Goal: Transaction & Acquisition: Purchase product/service

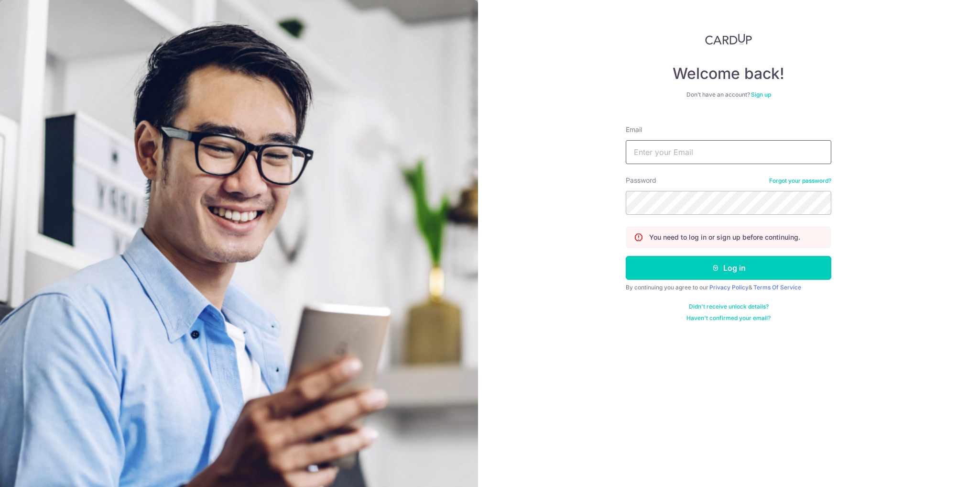
click at [697, 152] on input "Email" at bounding box center [729, 152] width 206 height 24
click at [677, 141] on input "Email" at bounding box center [729, 152] width 206 height 24
type input "[EMAIL_ADDRESS][DOMAIN_NAME]"
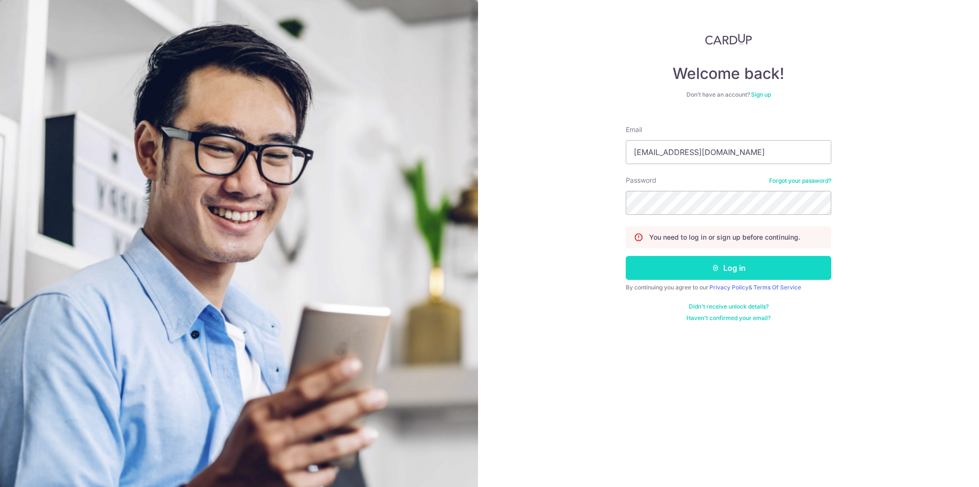
click at [746, 274] on button "Log in" at bounding box center [729, 268] width 206 height 24
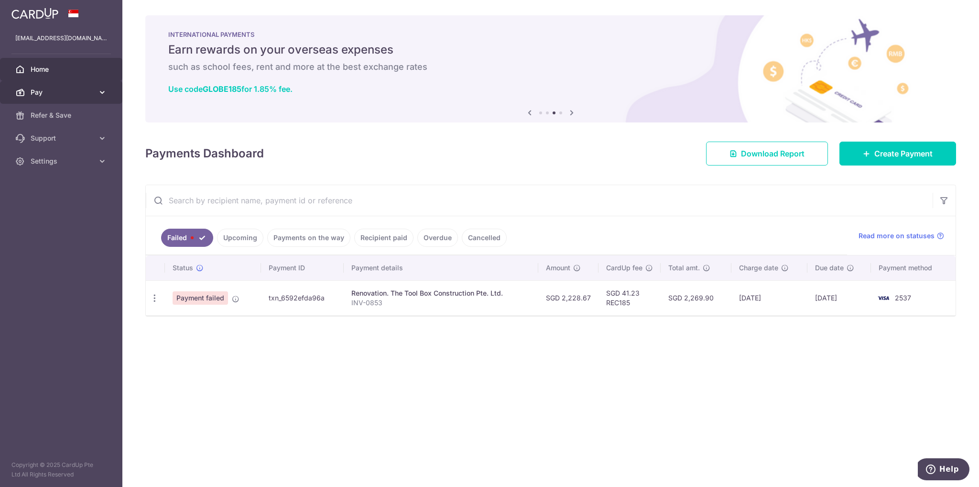
click at [88, 92] on span "Pay" at bounding box center [62, 92] width 63 height 10
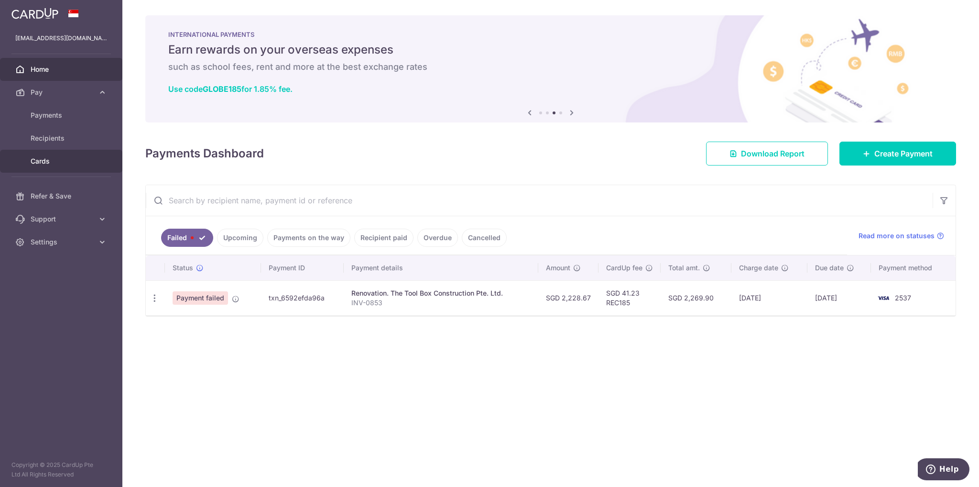
click at [63, 158] on span "Cards" at bounding box center [62, 161] width 63 height 10
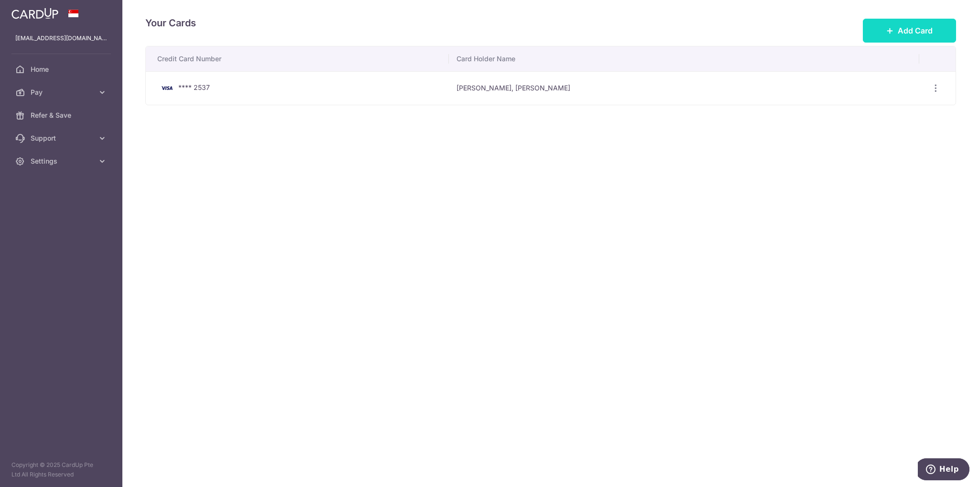
click at [918, 20] on button "Add Card" at bounding box center [909, 31] width 93 height 24
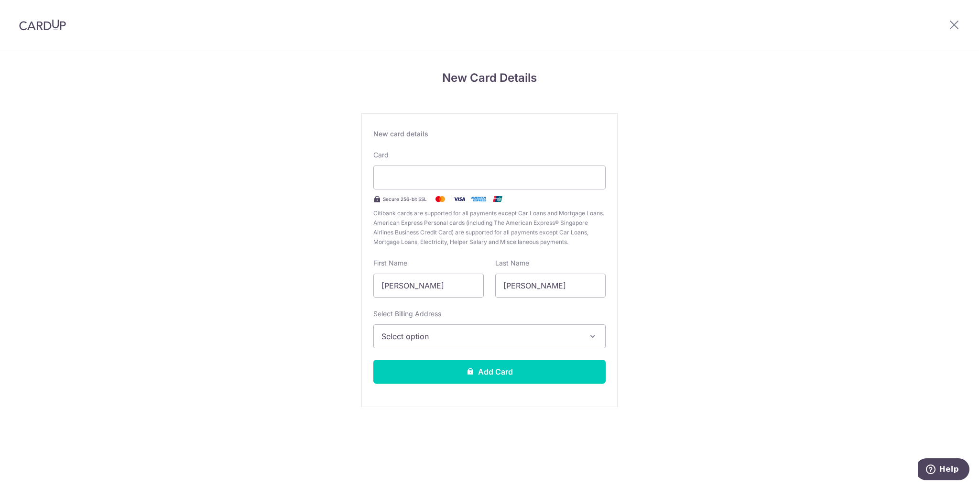
drag, startPoint x: 723, startPoint y: 217, endPoint x: 490, endPoint y: 205, distance: 233.6
click at [723, 217] on div "New Card Details New card details Card Secure 256-bit SSL Citibank cards are su…" at bounding box center [489, 251] width 979 height 402
click at [731, 188] on div "New Card Details New card details Card Secure 256-bit SSL Citibank cards are su…" at bounding box center [489, 251] width 979 height 402
drag, startPoint x: 435, startPoint y: 281, endPoint x: 283, endPoint y: 293, distance: 152.5
click at [283, 293] on div "New Card Details New card details Card Secure 256-bit SSL Citibank cards are su…" at bounding box center [489, 251] width 979 height 402
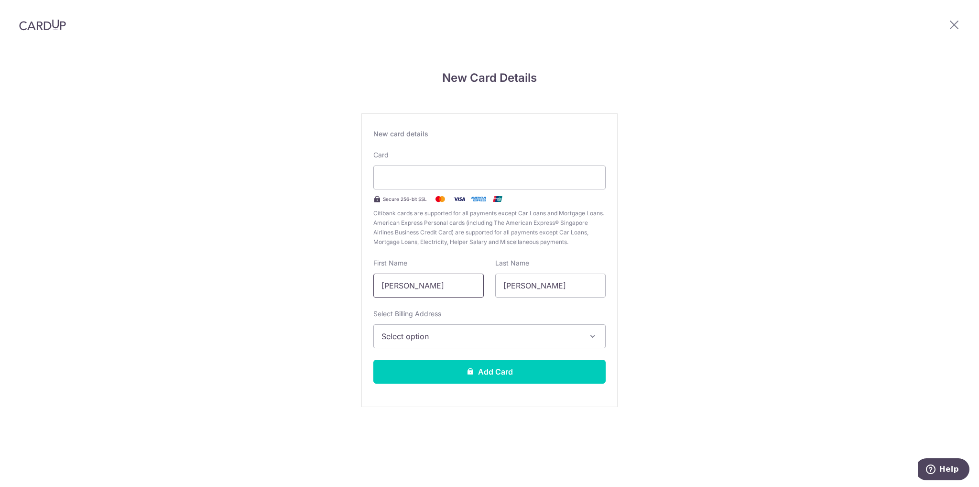
type input "Eric"
type input "Ng"
click at [491, 329] on button "Select option" at bounding box center [489, 336] width 232 height 24
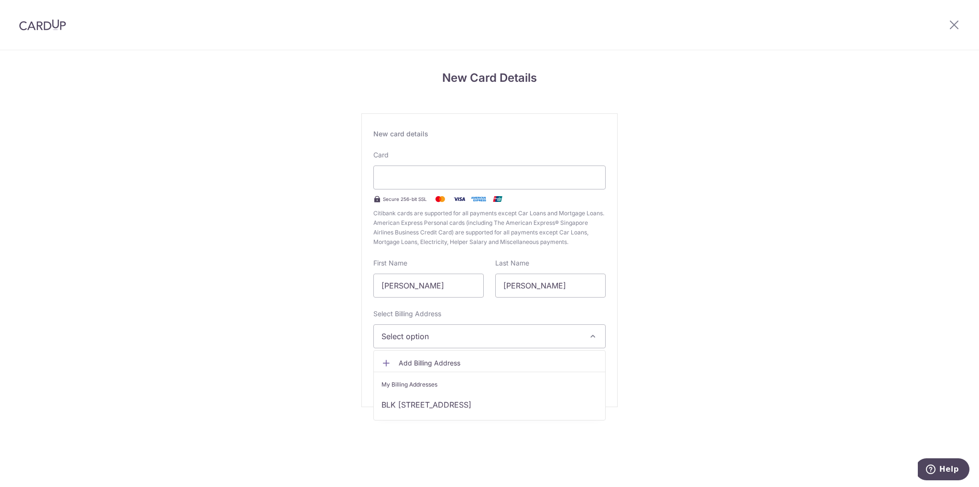
click at [485, 360] on span "Add Billing Address" at bounding box center [498, 363] width 199 height 10
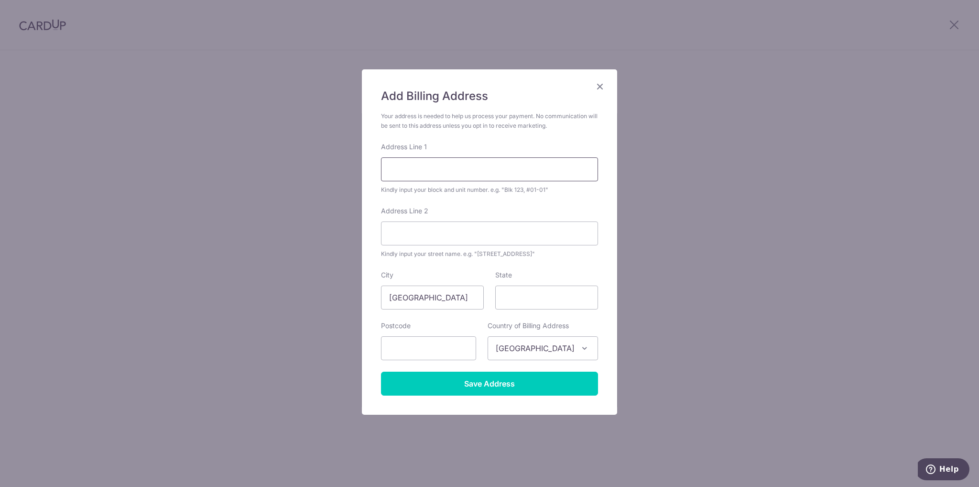
click at [461, 176] on input "Address Line 1" at bounding box center [489, 169] width 217 height 24
type input "996B BUANGKOK CRESCENT"
type input "996B BUANGKOK CR"
type input "532996"
click at [528, 259] on form "Your address is needed to help us process your payment. No communication will b…" at bounding box center [489, 253] width 217 height 284
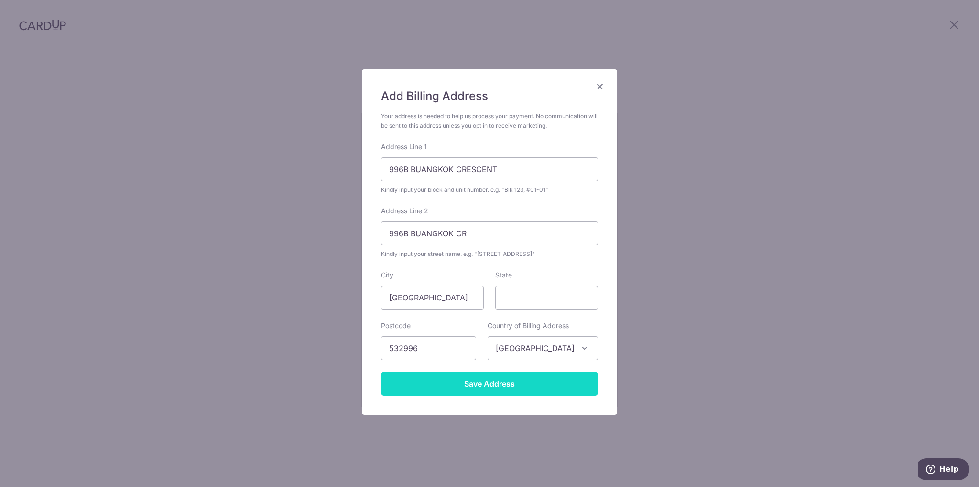
click at [509, 378] on input "Save Address" at bounding box center [489, 383] width 217 height 24
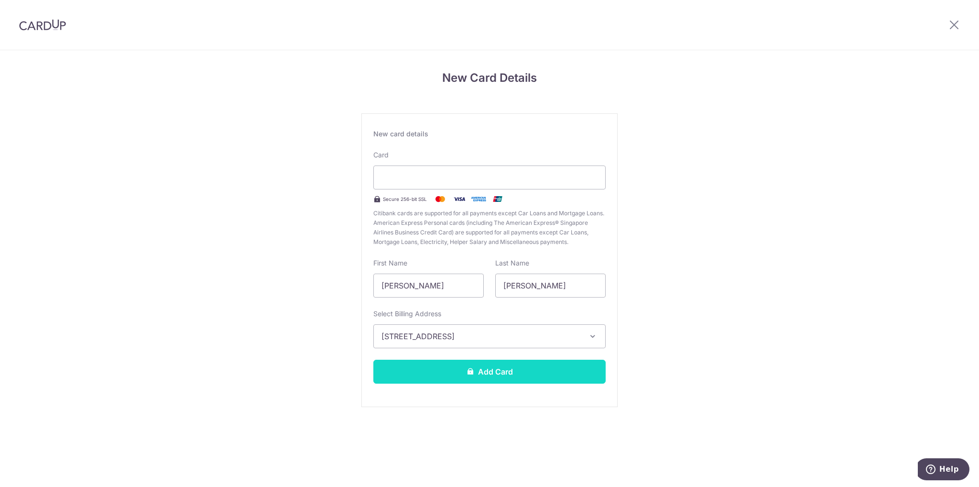
click at [505, 376] on button "Add Card" at bounding box center [489, 372] width 232 height 24
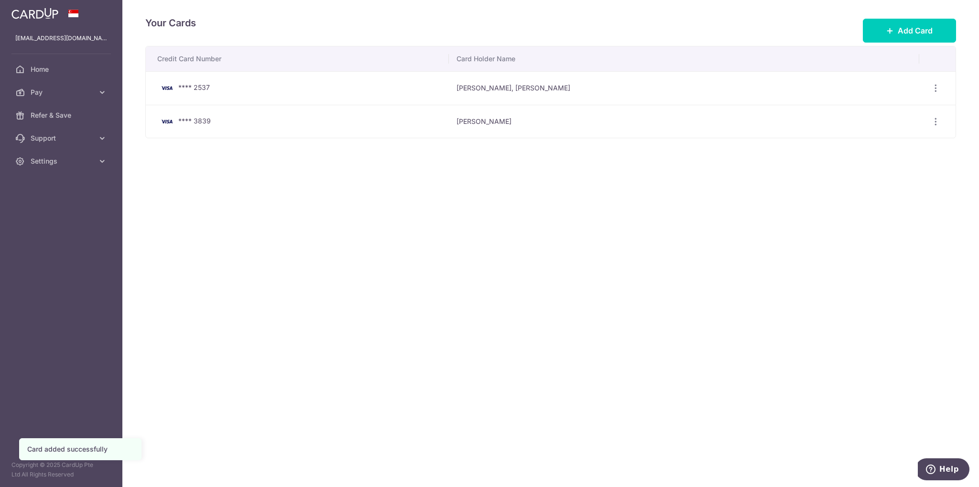
click at [38, 56] on ul "[EMAIL_ADDRESS][DOMAIN_NAME] Home Pay Payments Recipients Cards Refer & Save Su…" at bounding box center [61, 100] width 122 height 146
click at [73, 70] on span "Home" at bounding box center [62, 70] width 63 height 10
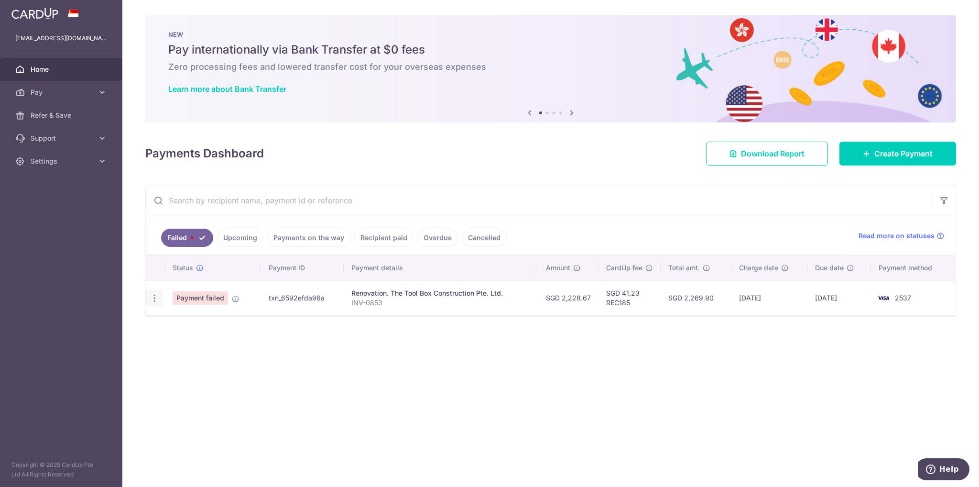
click at [156, 303] on div "Update payment" at bounding box center [155, 298] width 18 height 18
click at [155, 298] on icon "button" at bounding box center [155, 298] width 10 height 10
click at [203, 323] on span "Update payment" at bounding box center [205, 323] width 65 height 11
radio input "true"
type input "2,228.67"
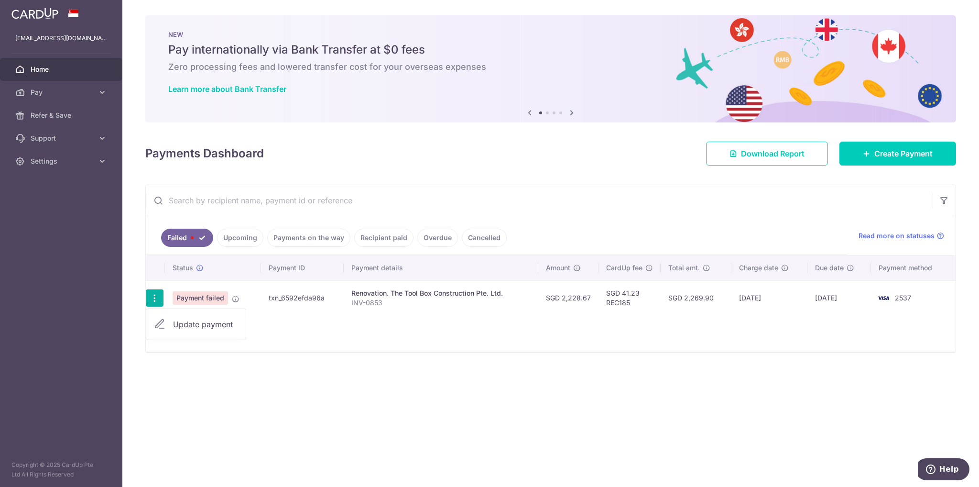
type input "INV-0853"
type input "Balance"
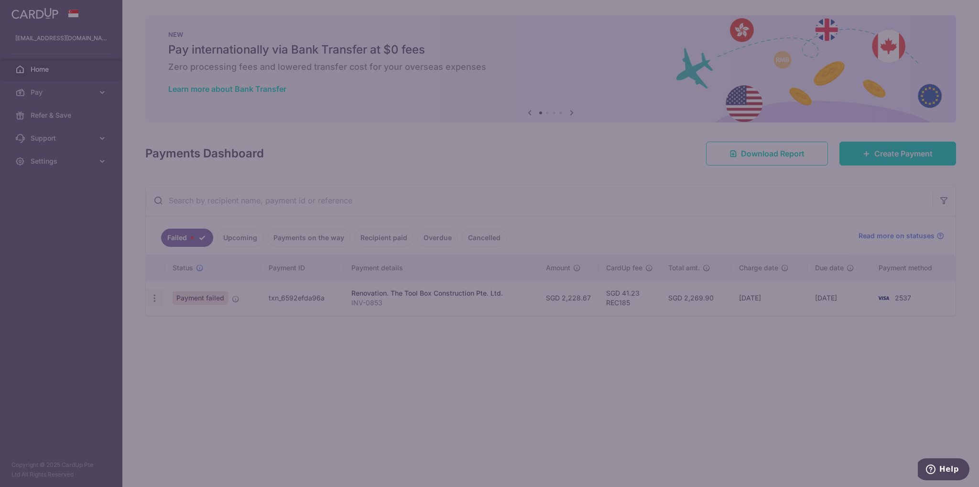
type input "REC185"
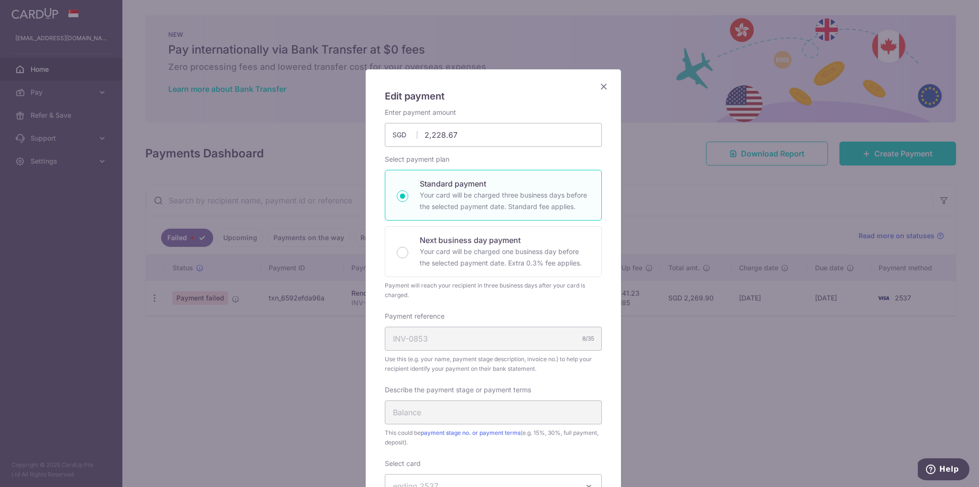
scroll to position [143, 0]
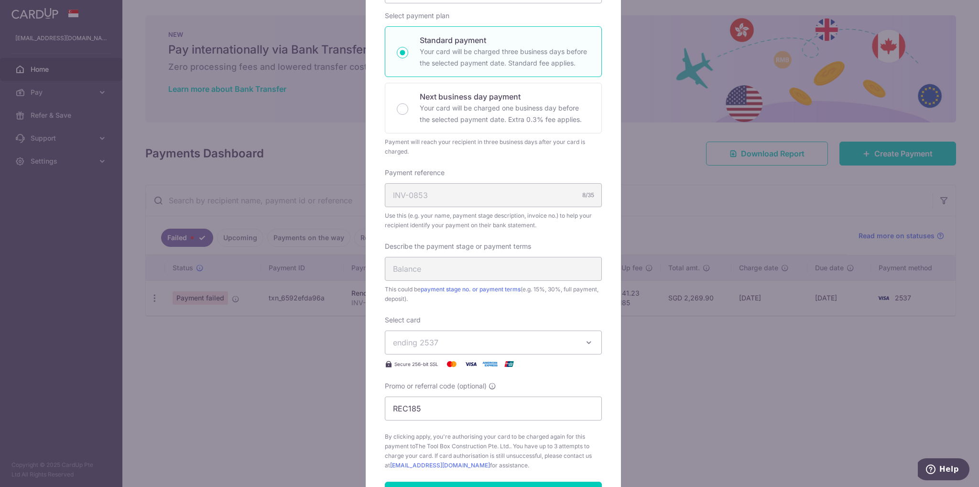
click at [538, 335] on button "ending 2537" at bounding box center [493, 342] width 217 height 24
click at [509, 410] on span "**** 3839" at bounding box center [493, 409] width 201 height 11
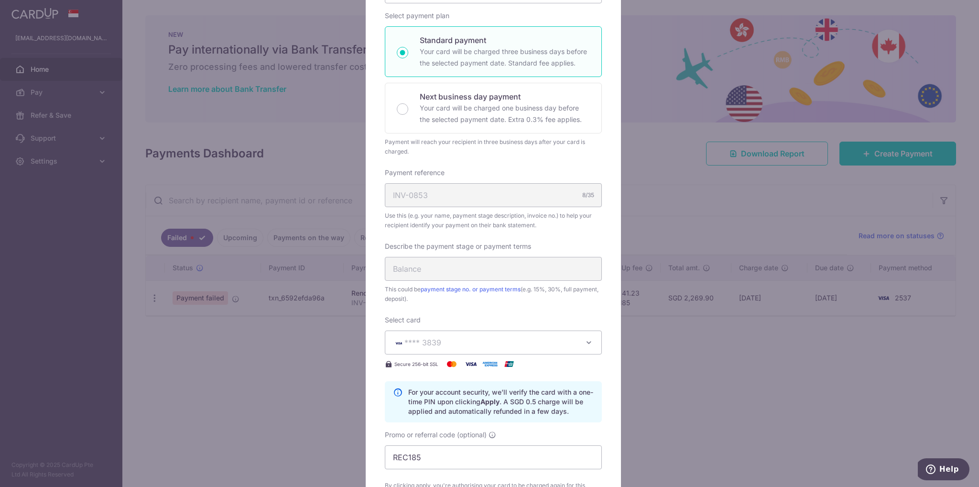
scroll to position [382, 0]
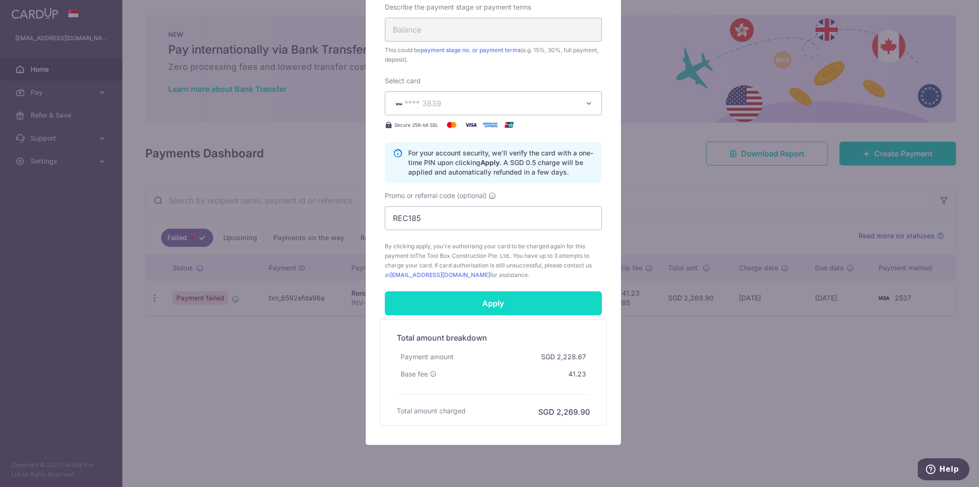
click at [513, 305] on input "Apply" at bounding box center [493, 303] width 217 height 24
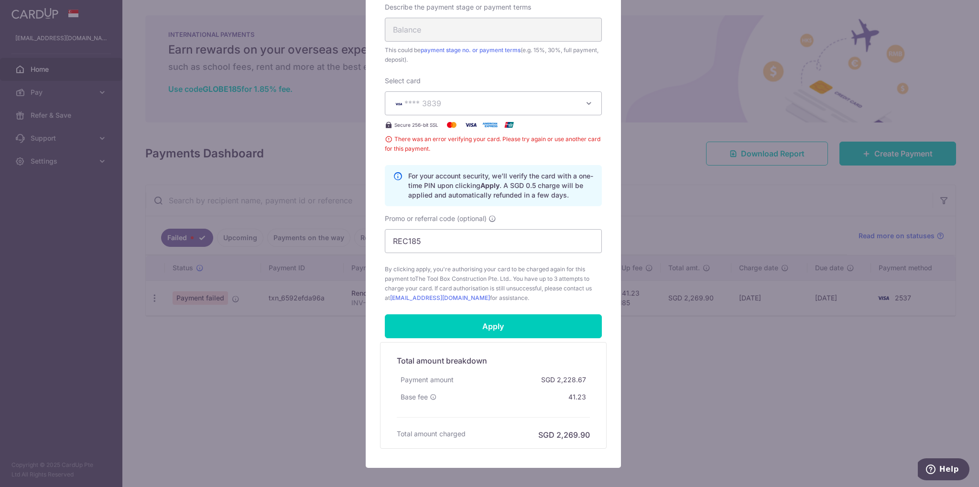
click at [549, 105] on span "**** 3839" at bounding box center [485, 103] width 184 height 11
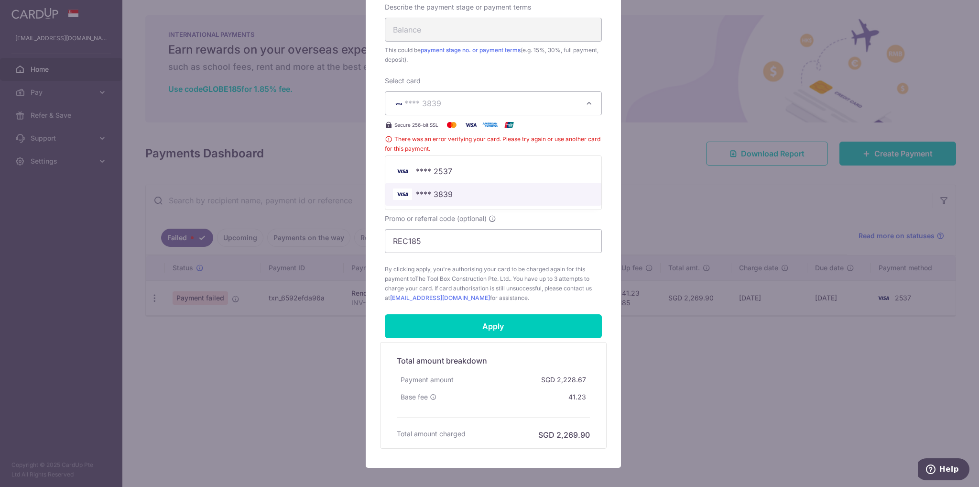
click at [508, 196] on span "**** 3839" at bounding box center [493, 193] width 201 height 11
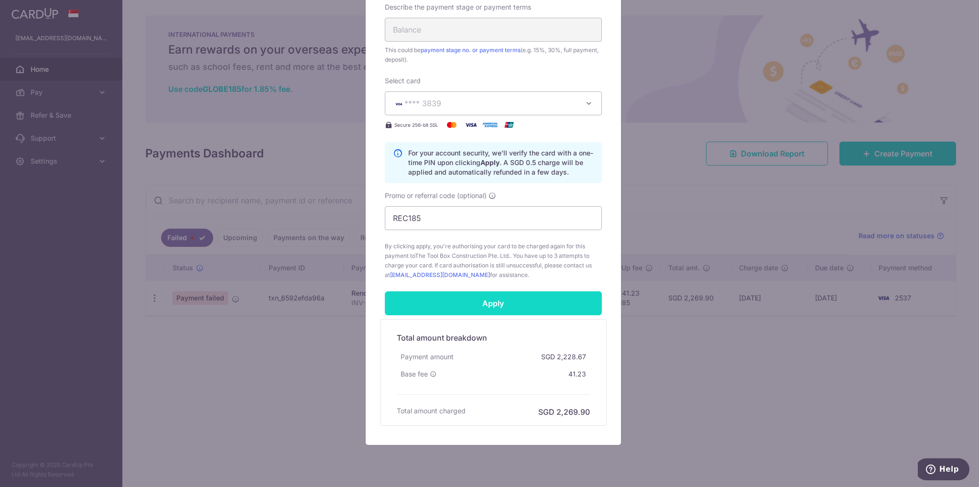
click at [521, 299] on input "Apply" at bounding box center [493, 303] width 217 height 24
